Goal: Information Seeking & Learning: Learn about a topic

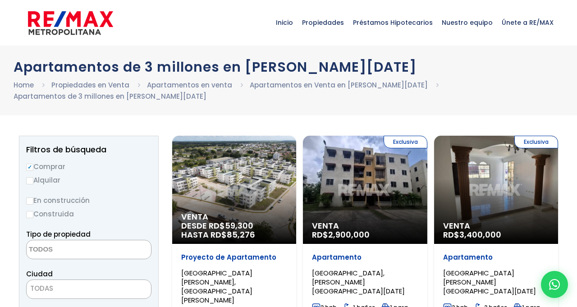
select select
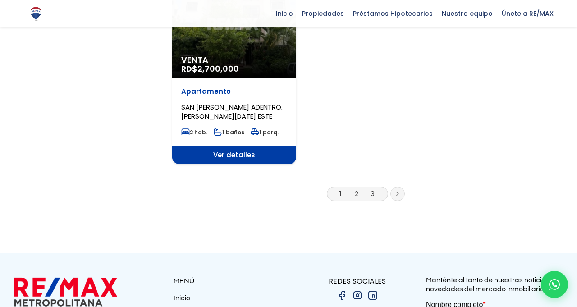
scroll to position [1244, 0]
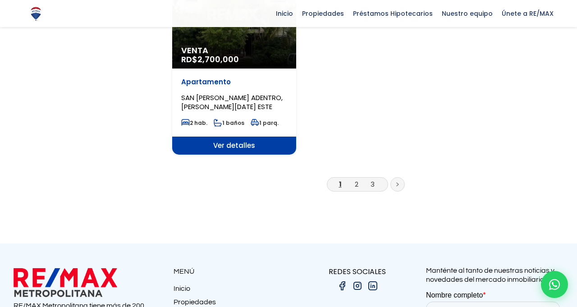
click at [404, 177] on link at bounding box center [397, 184] width 14 height 14
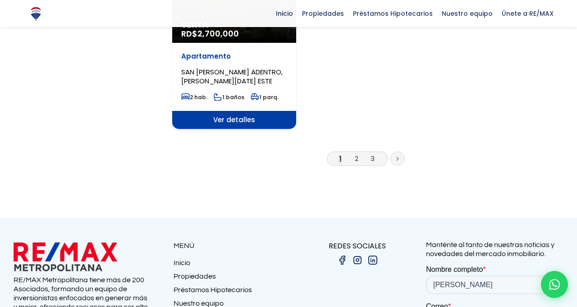
scroll to position [1272, 0]
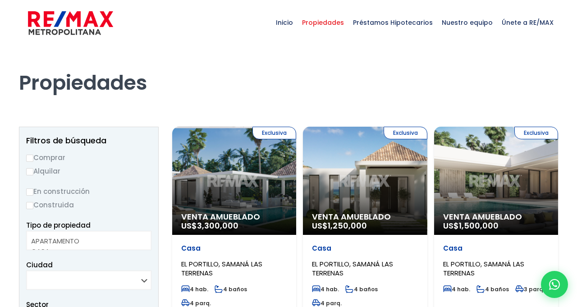
select select
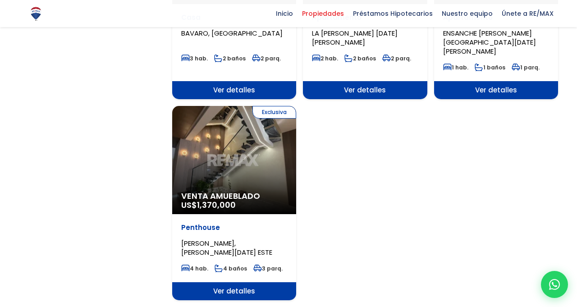
scroll to position [1067, 0]
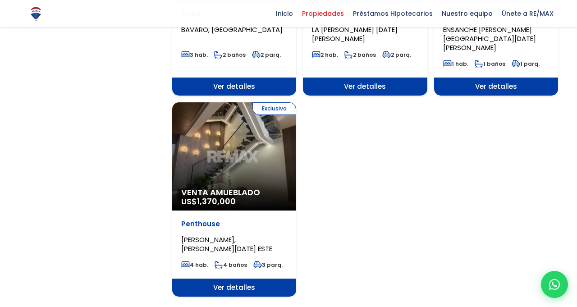
scroll to position [1096, 0]
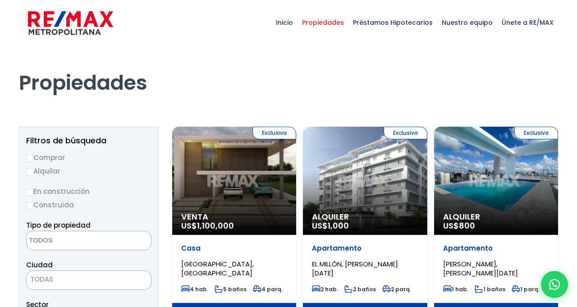
select select
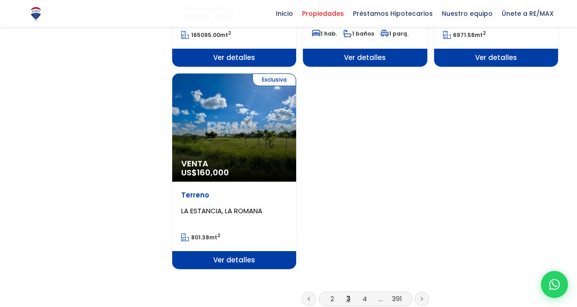
scroll to position [1091, 0]
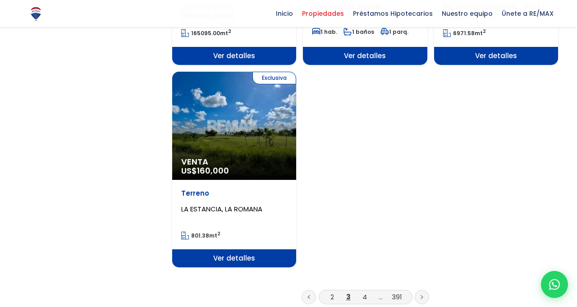
click at [424, 290] on link at bounding box center [422, 297] width 14 height 14
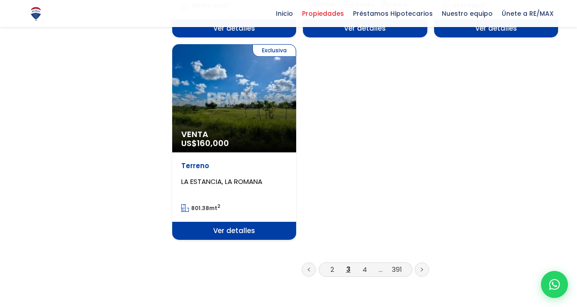
scroll to position [1120, 0]
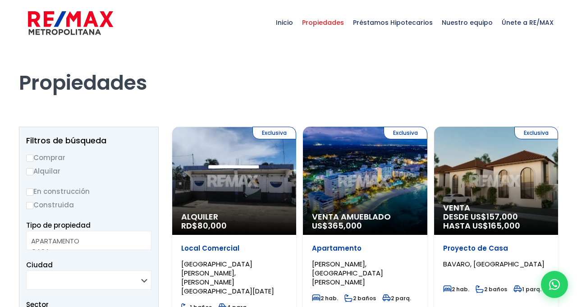
select select
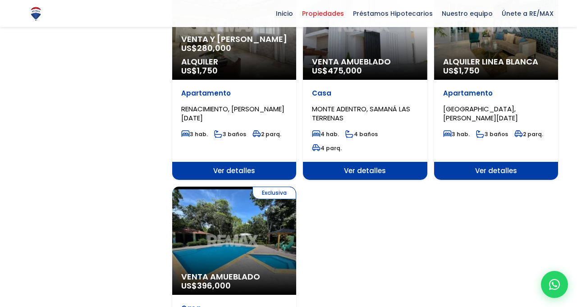
scroll to position [1049, 0]
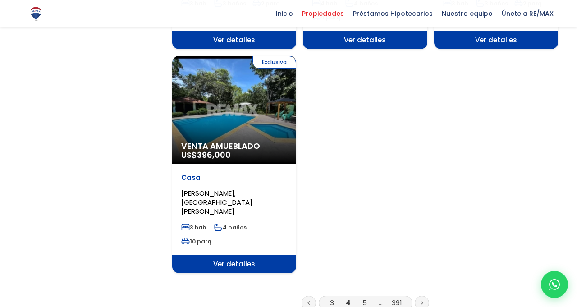
scroll to position [1177, 0]
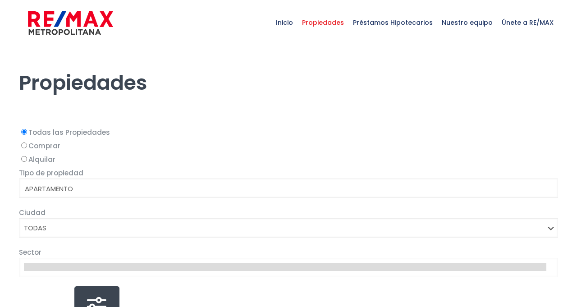
select select
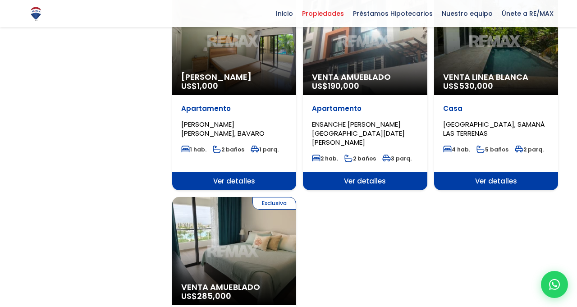
scroll to position [974, 0]
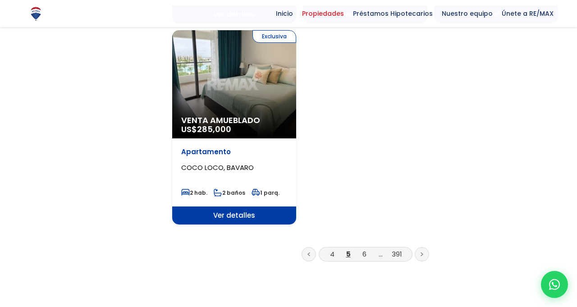
click at [424, 247] on link at bounding box center [422, 254] width 14 height 14
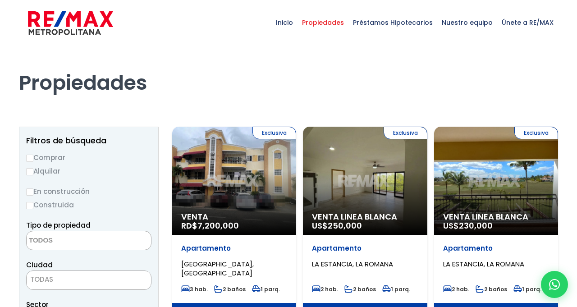
select select
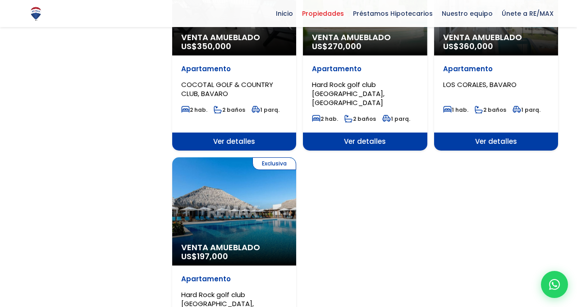
scroll to position [1010, 0]
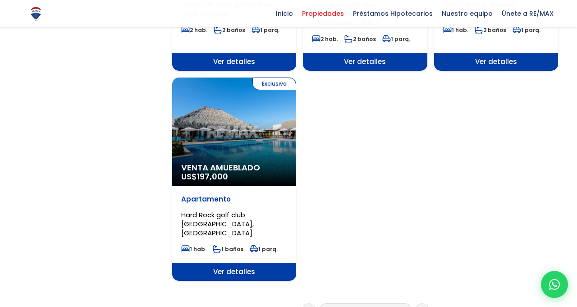
click at [428, 303] on link at bounding box center [422, 310] width 14 height 14
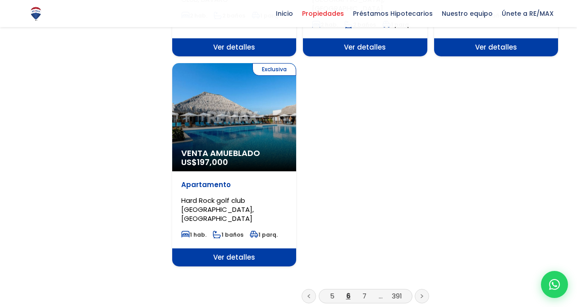
scroll to position [1118, 0]
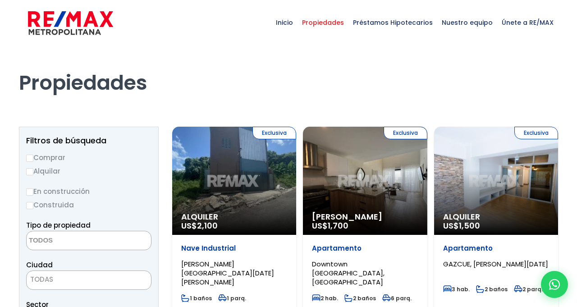
select select
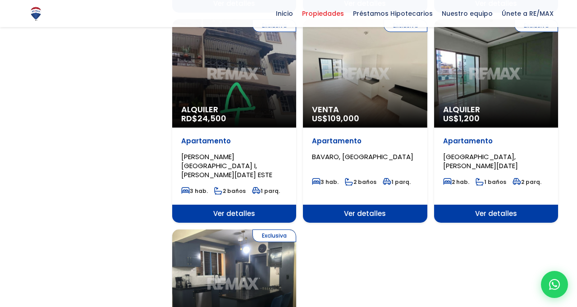
scroll to position [978, 0]
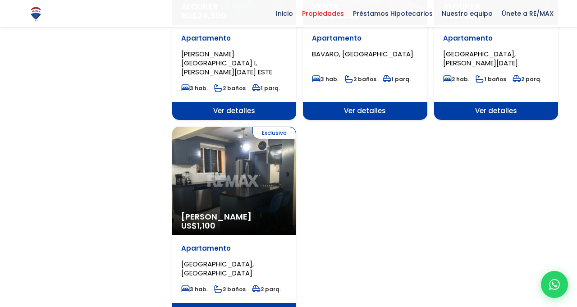
scroll to position [1095, 0]
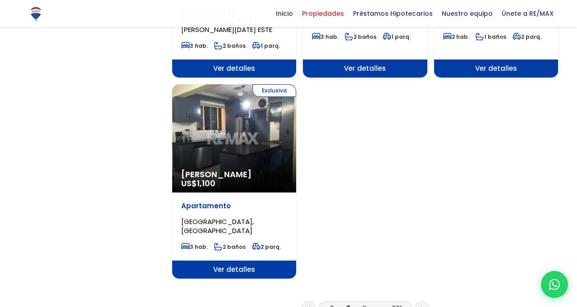
scroll to position [1124, 0]
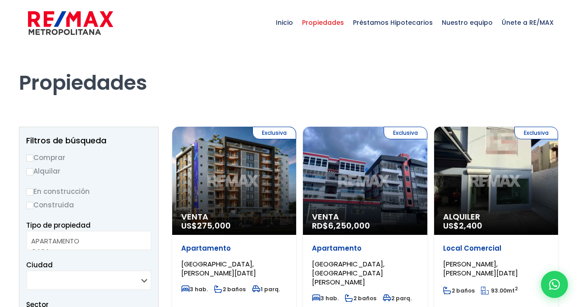
select select
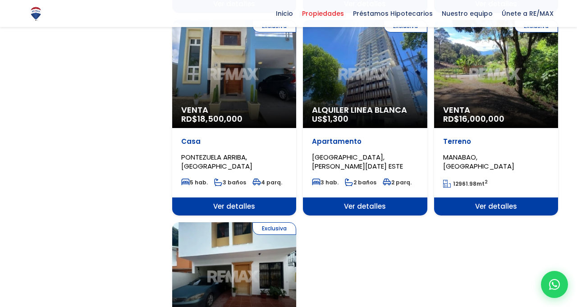
scroll to position [939, 0]
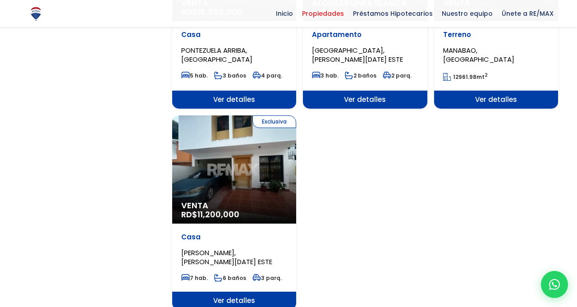
scroll to position [1064, 0]
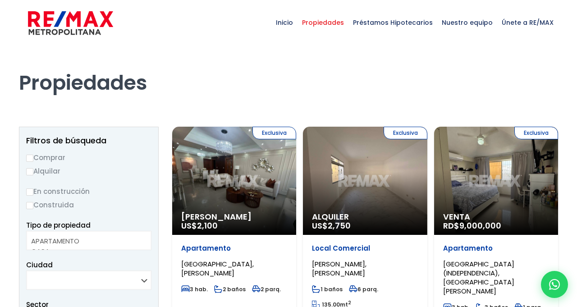
select select
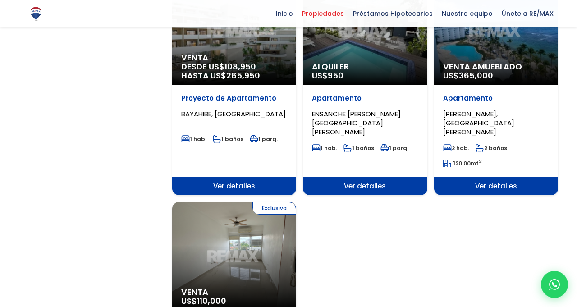
scroll to position [986, 0]
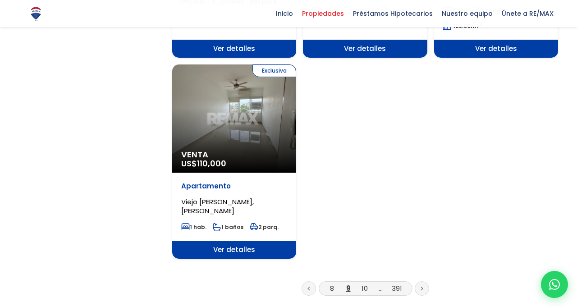
click at [422, 286] on icon at bounding box center [422, 288] width 3 height 5
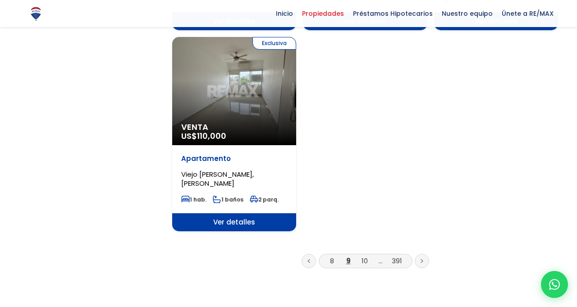
scroll to position [1149, 0]
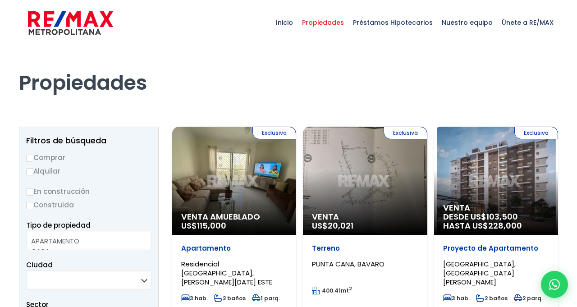
select select
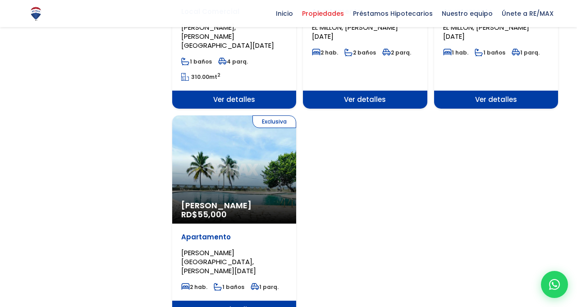
scroll to position [1058, 0]
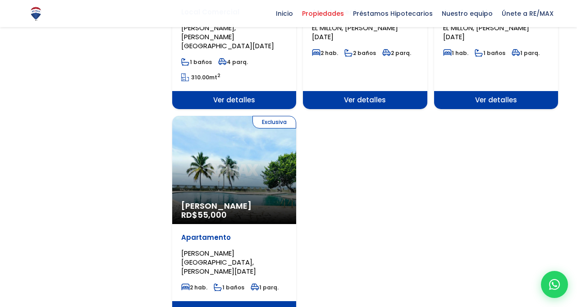
click at [255, 155] on div "Exclusiva Alquiler Amueblado RD$ 55,000" at bounding box center [234, 170] width 124 height 108
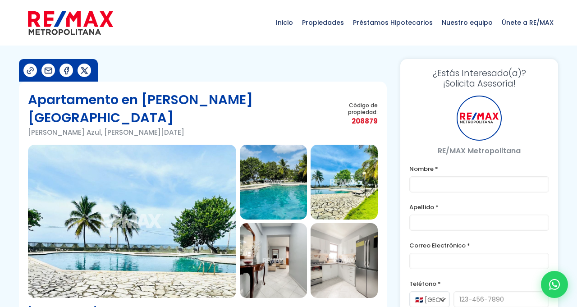
type input "[PERSON_NAME]"
type input "[EMAIL_ADDRESS][DOMAIN_NAME]"
select select "+34"
type input "633040684"
